Goal: Check status: Check status

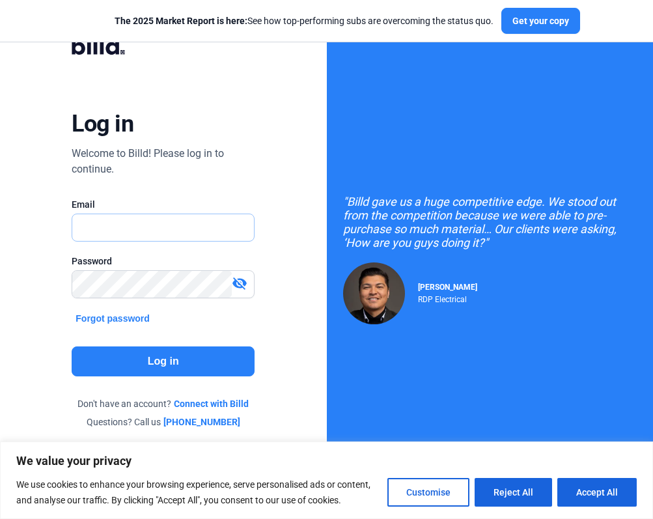
click at [191, 234] on input "text" at bounding box center [163, 227] width 182 height 27
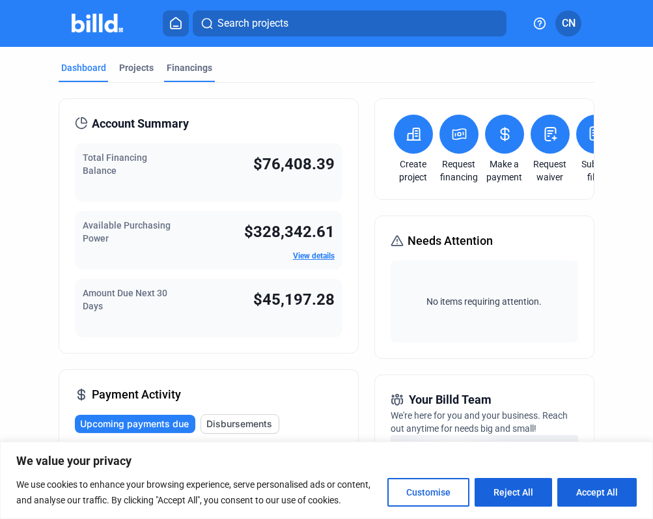
click at [198, 67] on div "Financings" at bounding box center [190, 67] width 46 height 13
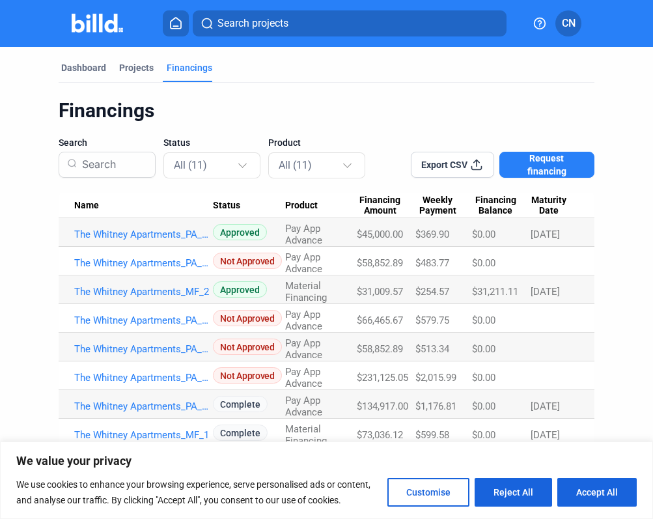
drag, startPoint x: 403, startPoint y: 234, endPoint x: 334, endPoint y: 232, distance: 69.1
click at [334, 232] on tr "The Whitney Apartments_PA_MAY_2 Approved Pay App Advance $45,000.00 $369.90 $0.…" at bounding box center [327, 232] width 536 height 29
copy tr "Advance $45,000.00"
